Goal: Transaction & Acquisition: Purchase product/service

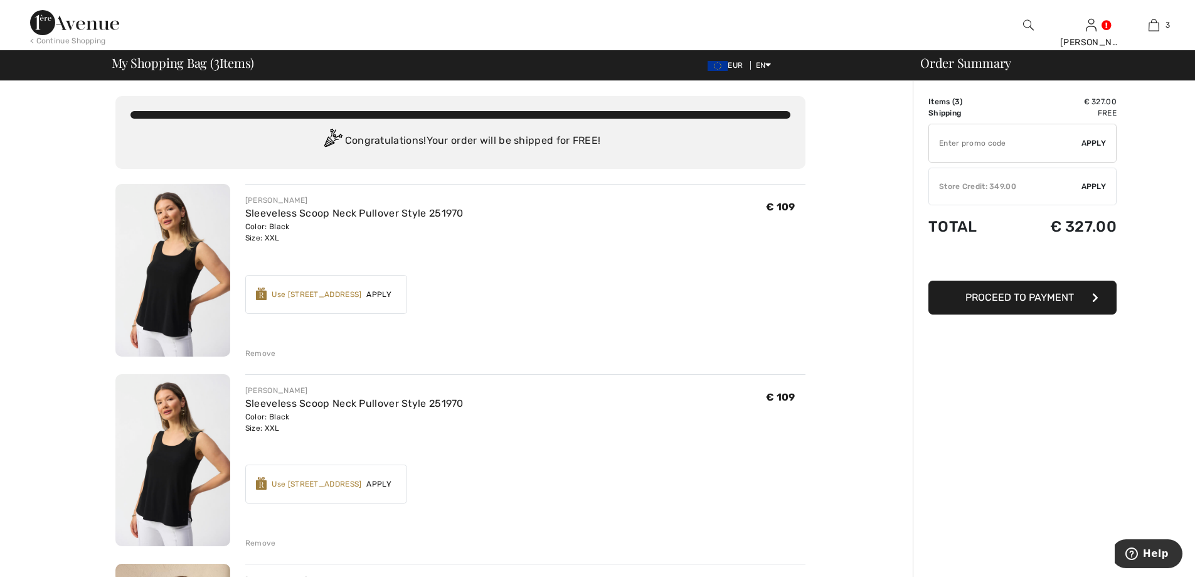
click at [1017, 302] on span "Proceed to Payment" at bounding box center [1020, 297] width 109 height 12
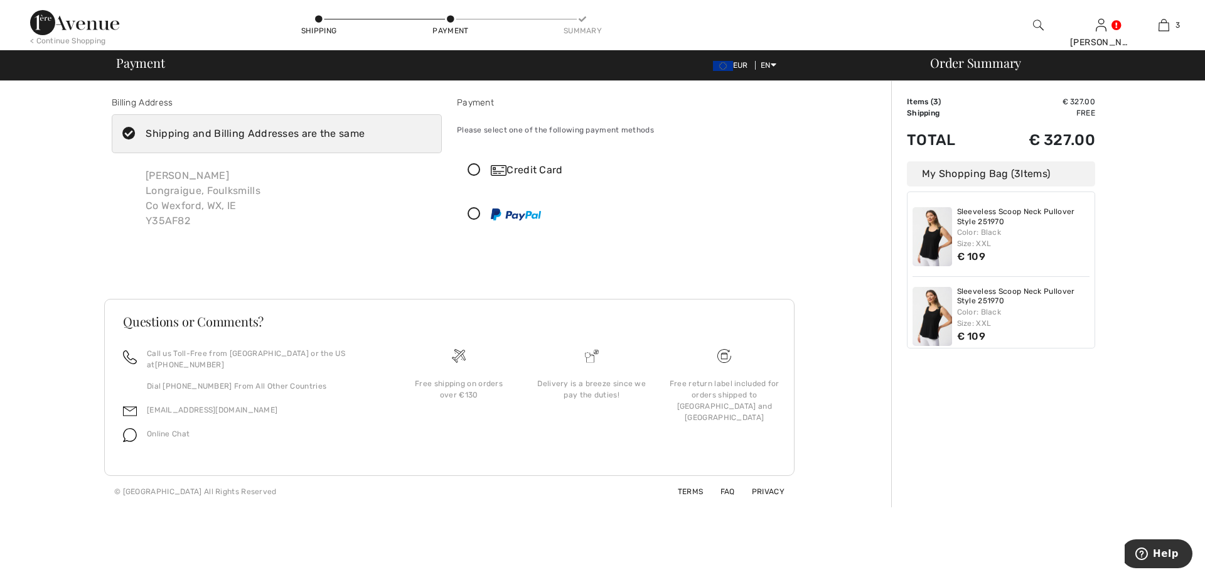
click at [475, 169] on icon at bounding box center [473, 170] width 33 height 13
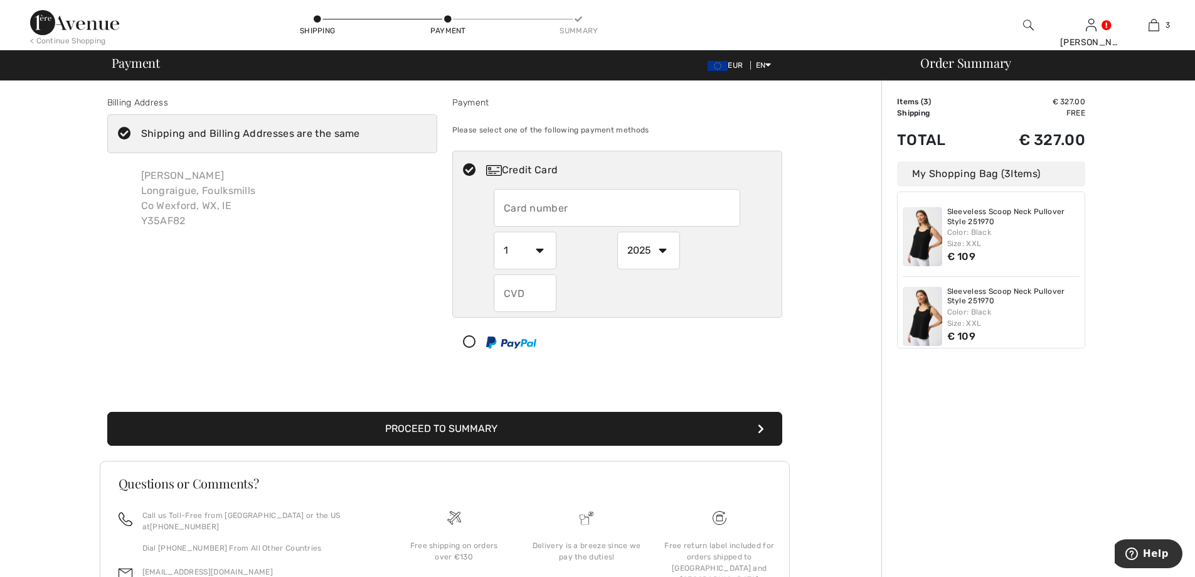
click at [520, 211] on input "text" at bounding box center [617, 208] width 247 height 38
type input "[CREDIT_CARD_NUMBER]"
click at [664, 250] on select "2025 2026 2027 2028 2029 2030 2031 2032 2033 2034 2035" at bounding box center [649, 251] width 63 height 38
select select "2030"
click at [618, 232] on select "2025 2026 2027 2028 2029 2030 2031 2032 2033 2034 2035" at bounding box center [649, 251] width 63 height 38
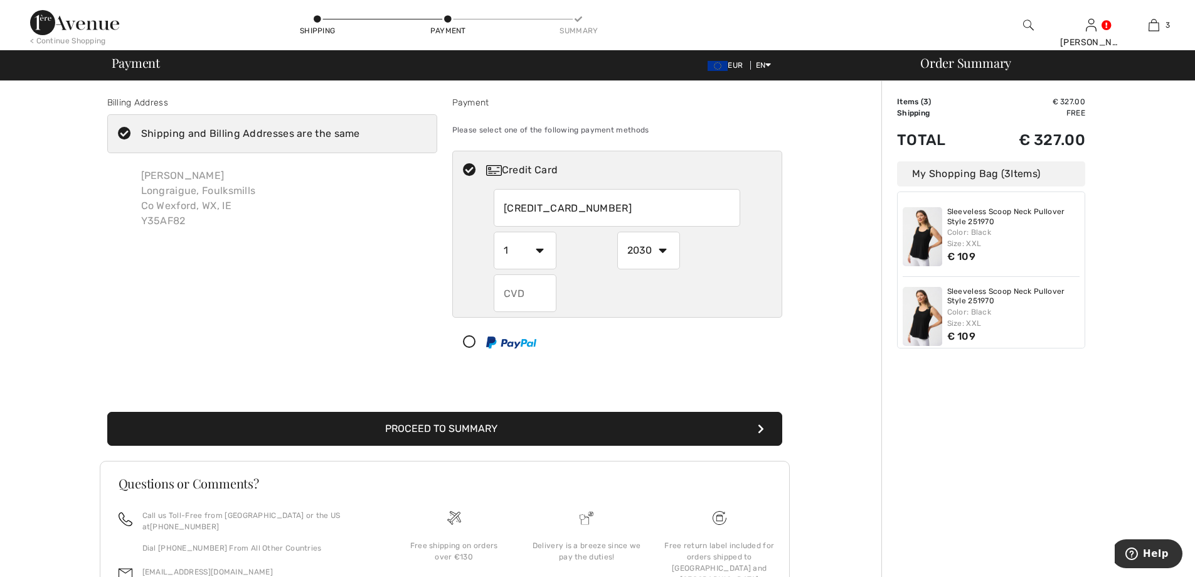
click at [520, 299] on input "text" at bounding box center [525, 293] width 63 height 38
type input "827"
click at [492, 436] on button "Proceed to Summary" at bounding box center [444, 429] width 675 height 34
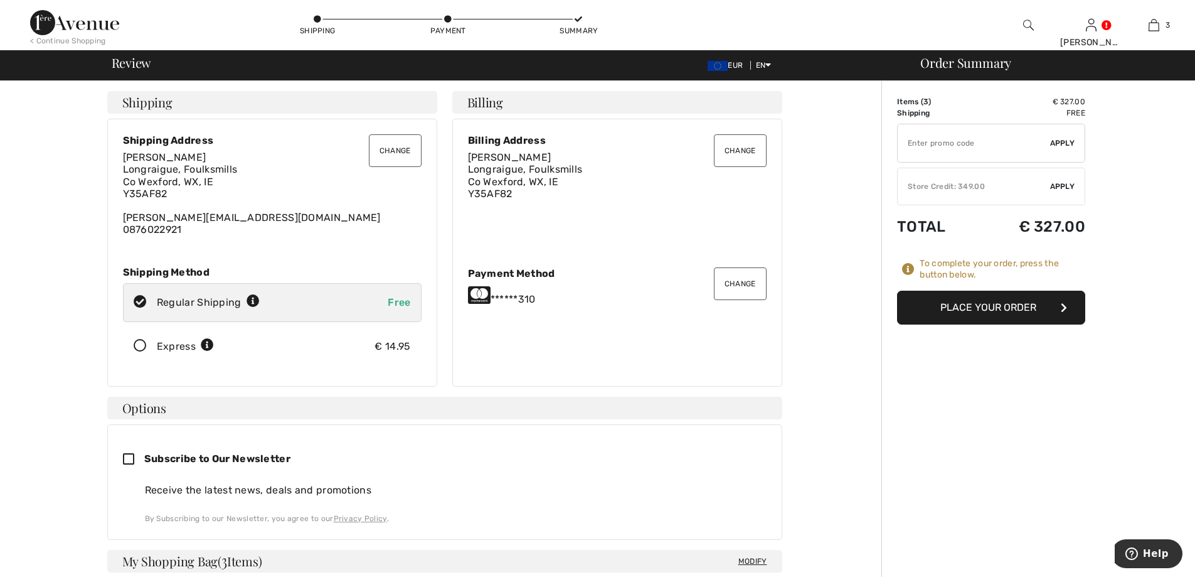
click at [136, 346] on icon at bounding box center [140, 346] width 33 height 13
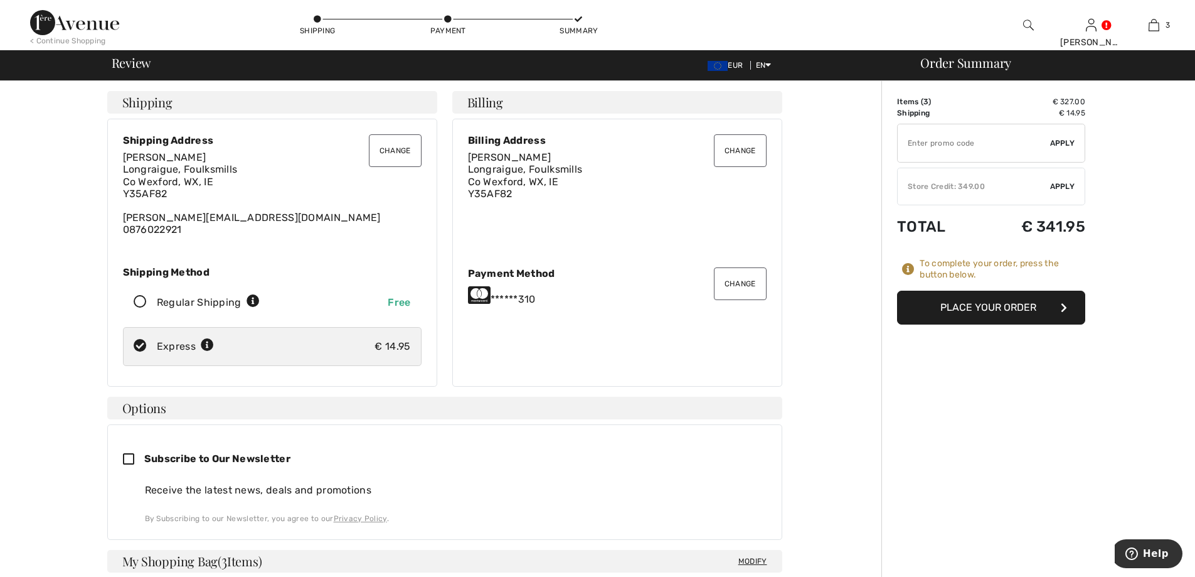
click at [971, 304] on button "Place Your Order" at bounding box center [991, 308] width 188 height 34
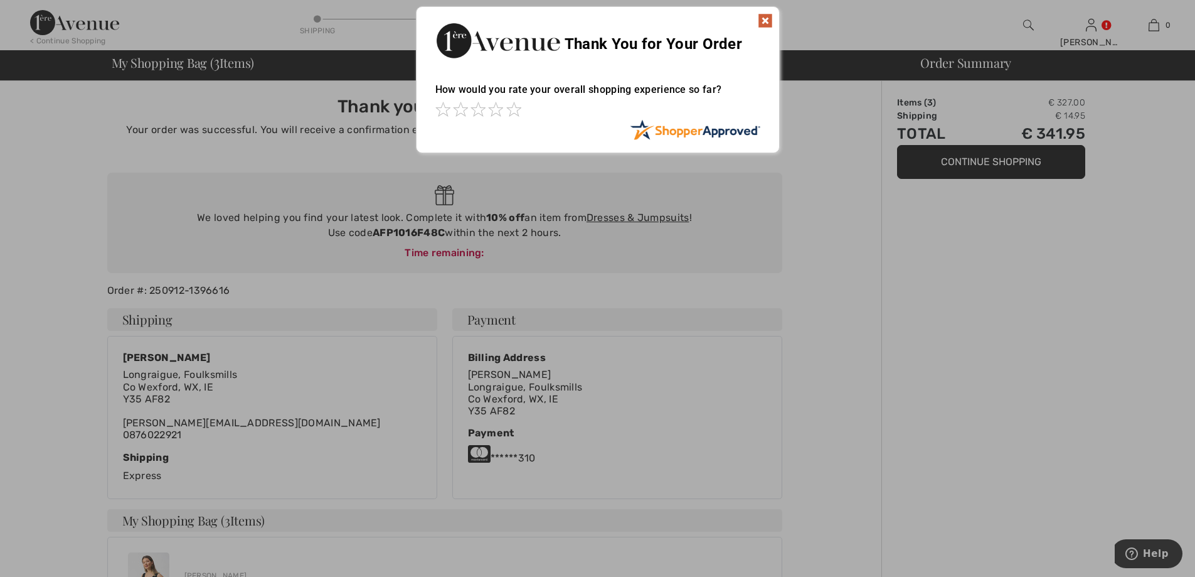
click at [767, 21] on img at bounding box center [765, 20] width 15 height 15
